Goal: Check status: Check status

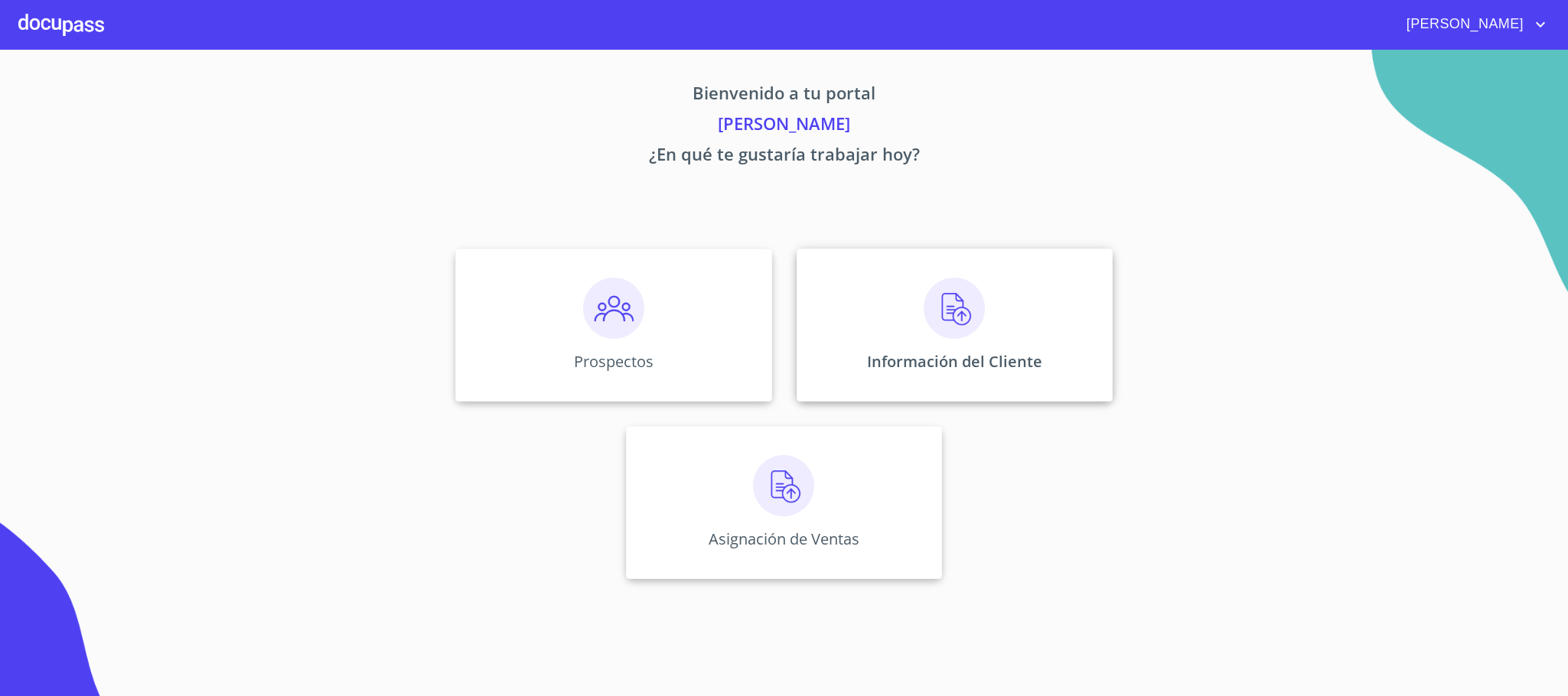
click at [997, 322] on div "Información del Cliente" at bounding box center [954, 325] width 316 height 153
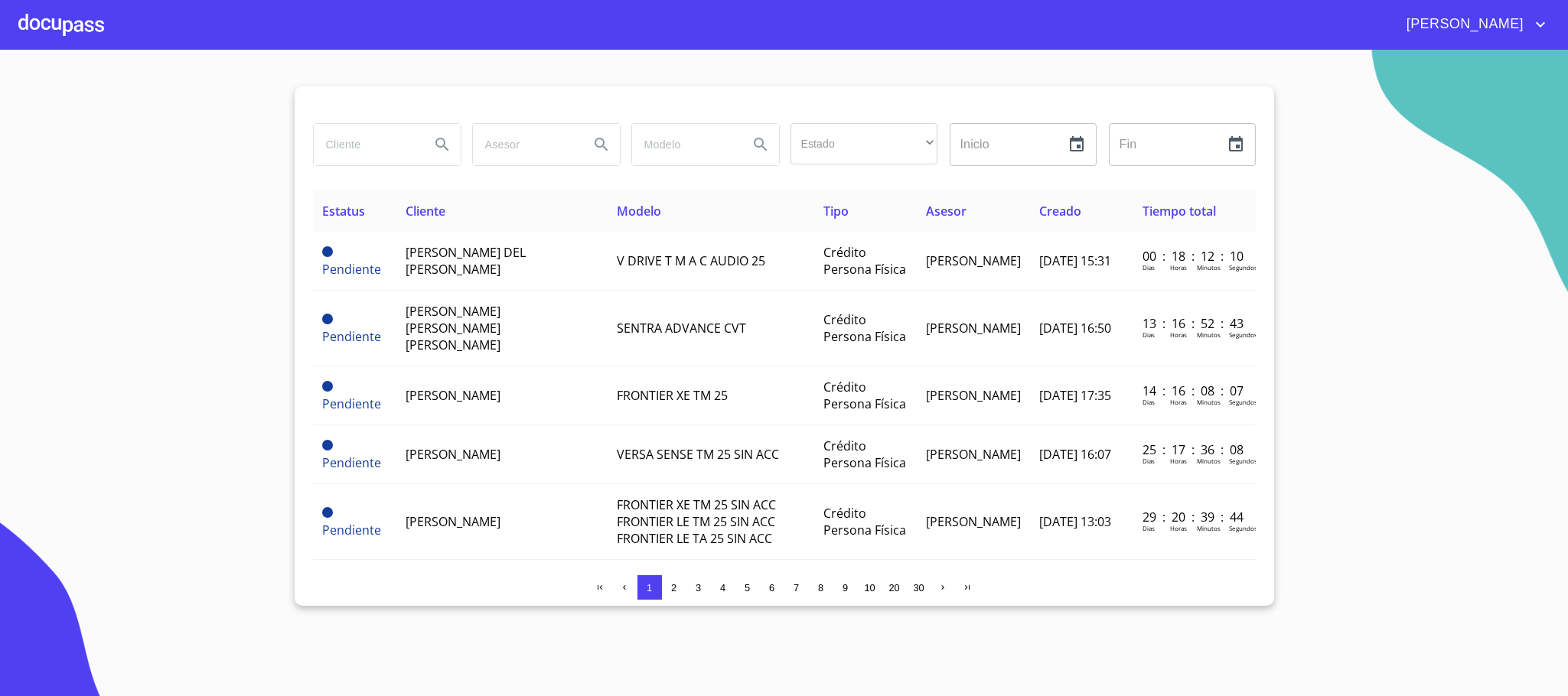
click at [384, 157] on input "search" at bounding box center [365, 144] width 104 height 42
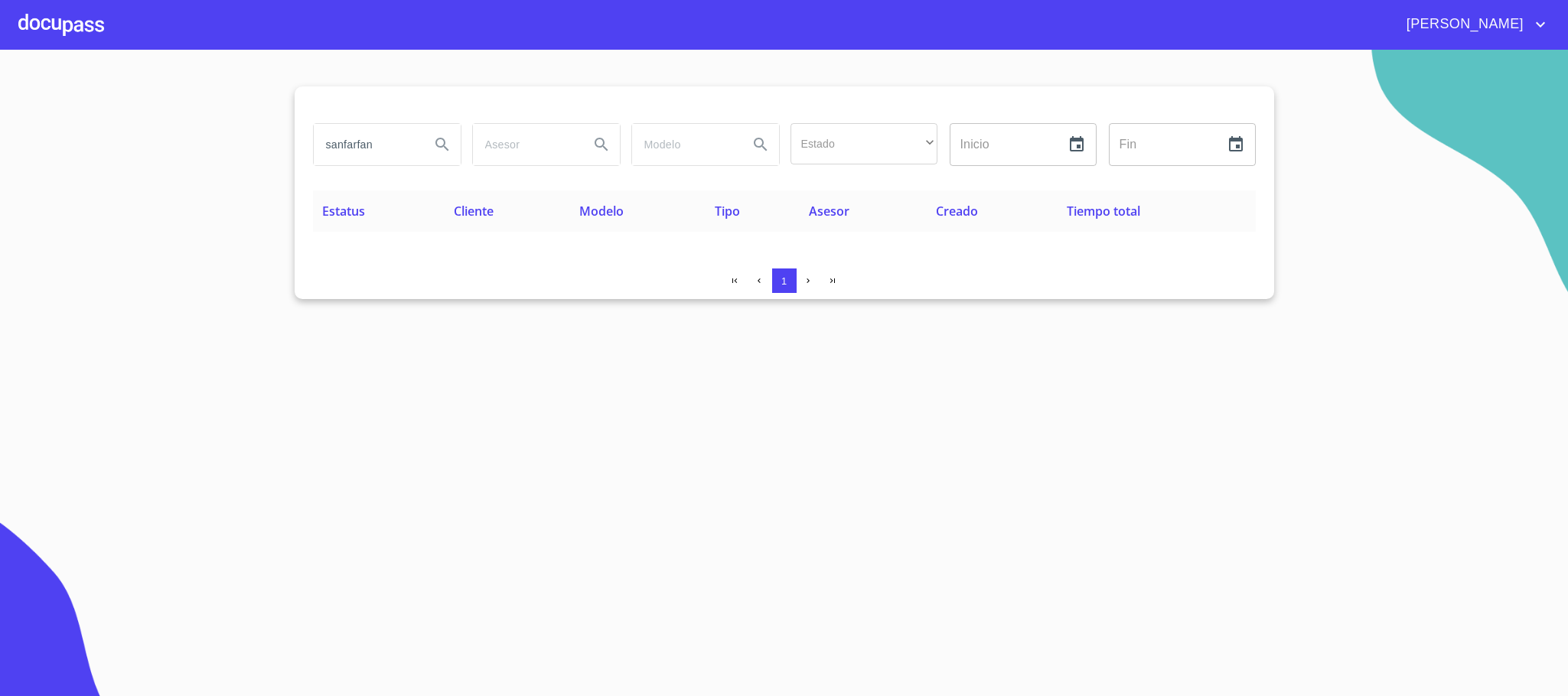
type input "sanfarfan"
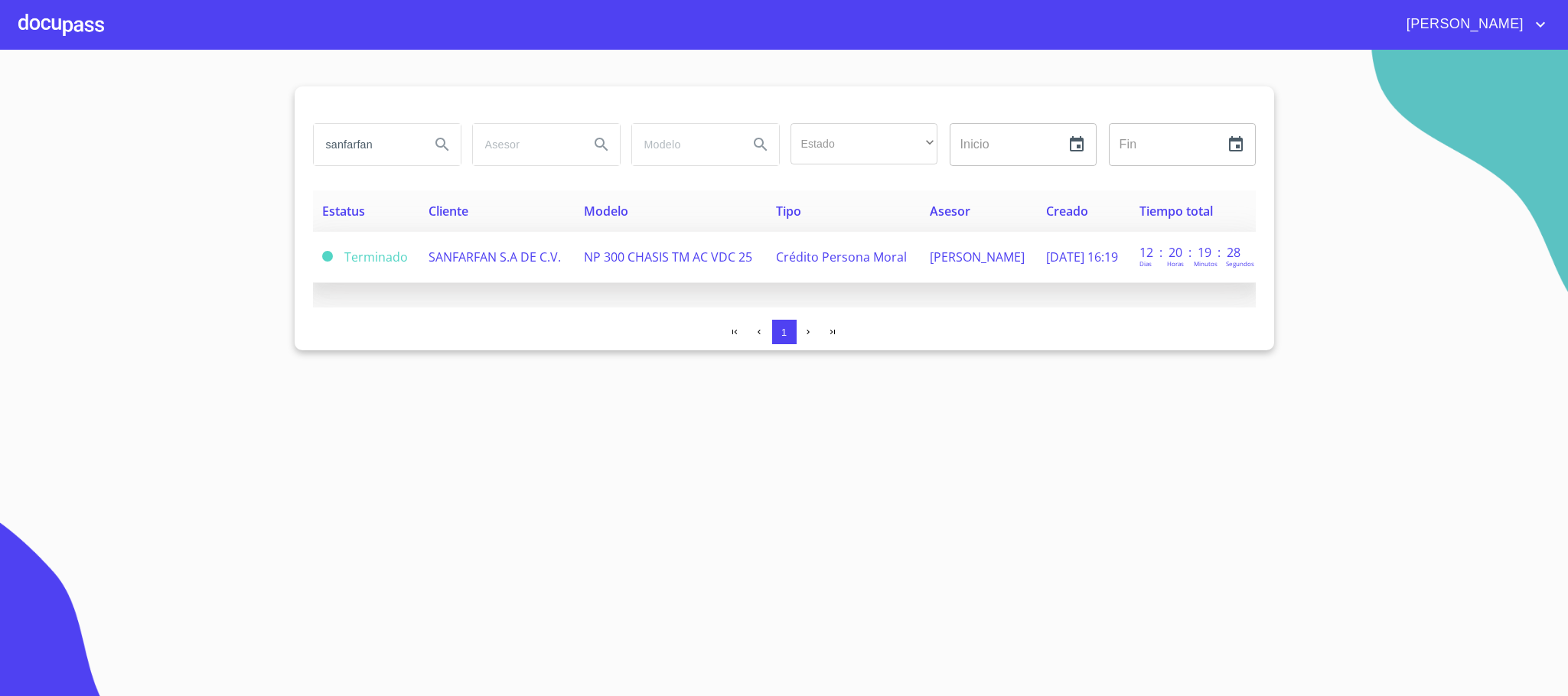
click at [600, 258] on span "NP 300 CHASIS TM AC VDC 25" at bounding box center [668, 257] width 168 height 17
